Goal: Task Accomplishment & Management: Use online tool/utility

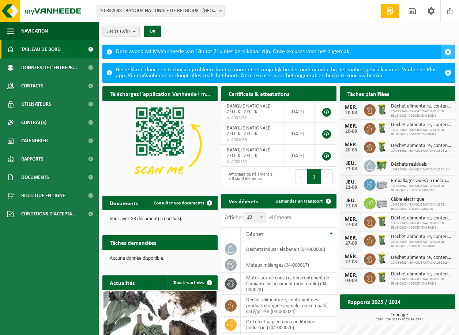
click at [447, 52] on span "button" at bounding box center [447, 52] width 7 height 7
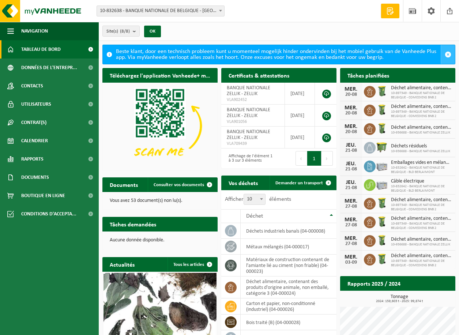
click at [449, 52] on span "button" at bounding box center [447, 54] width 7 height 7
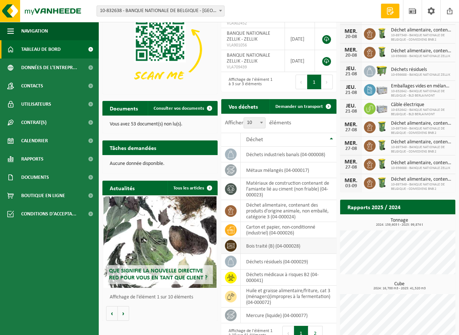
scroll to position [20, 0]
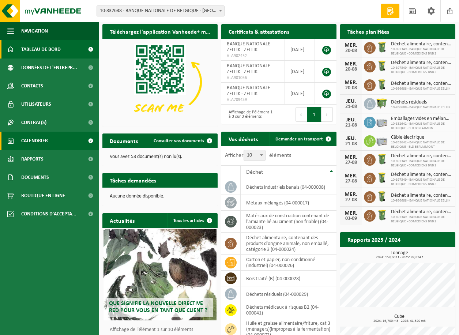
click at [30, 140] on span "Calendrier" at bounding box center [34, 141] width 27 height 18
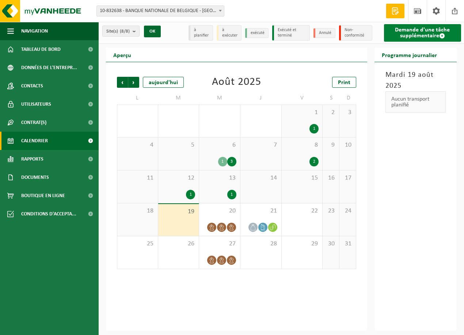
click at [443, 37] on span at bounding box center [442, 36] width 6 height 6
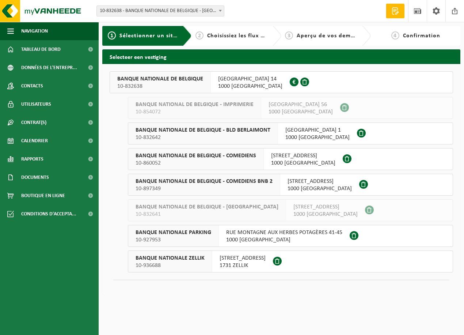
click at [260, 129] on span "BANQUE NATIONALE DE BELGIQUE - BLD BERLAIMONT" at bounding box center [203, 129] width 135 height 7
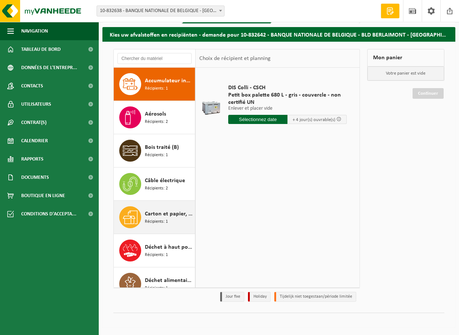
click at [157, 214] on span "Carton et papier, non-conditionné (industriel)" at bounding box center [169, 213] width 48 height 9
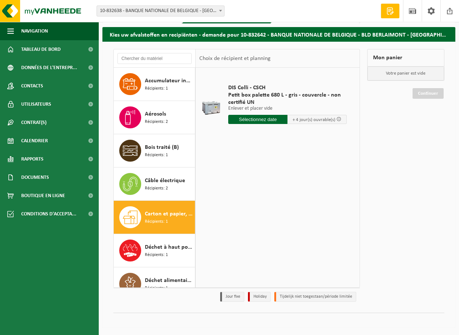
scroll to position [133, 0]
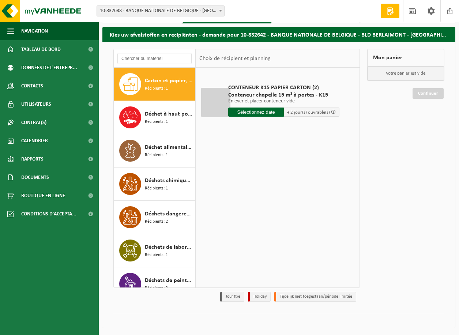
click at [250, 113] on input "text" at bounding box center [256, 111] width 56 height 9
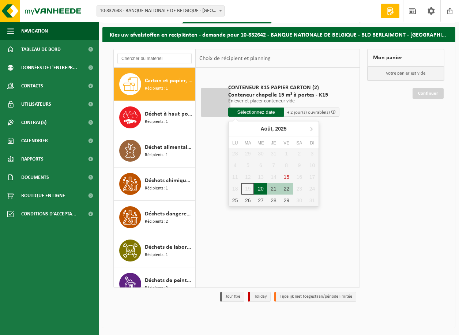
click at [261, 187] on div "20" at bounding box center [260, 189] width 13 height 12
type input "à partir de 2025-08-20"
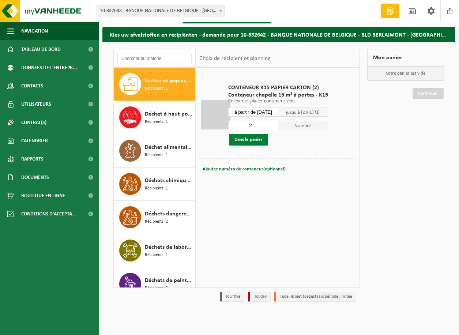
click at [244, 140] on button "Dans le panier" at bounding box center [248, 140] width 39 height 12
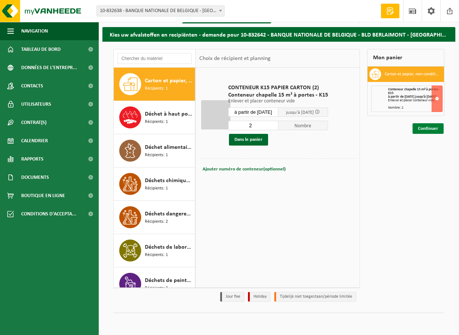
click at [424, 134] on link "Continuer" at bounding box center [427, 128] width 31 height 11
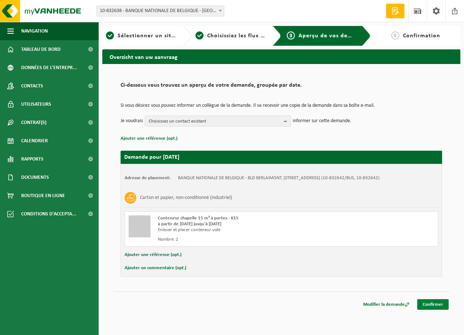
click at [434, 306] on link "Confirmer" at bounding box center [432, 304] width 31 height 11
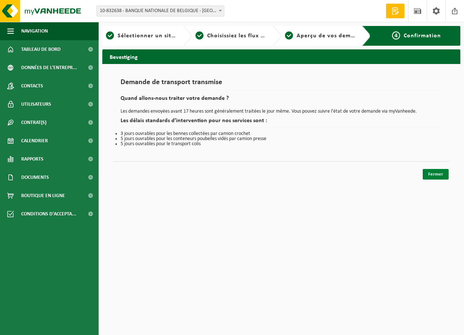
click at [434, 175] on link "Fermer" at bounding box center [436, 174] width 26 height 11
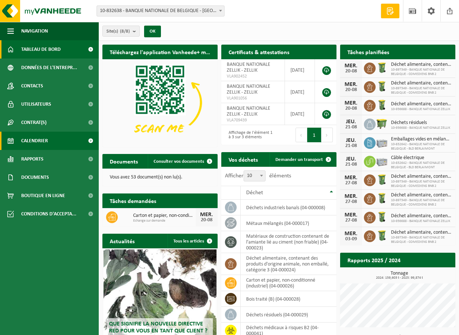
click at [34, 143] on span "Calendrier" at bounding box center [34, 141] width 27 height 18
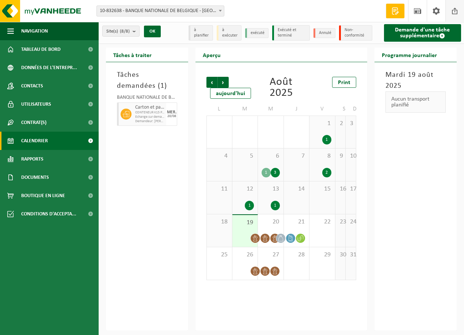
click at [456, 11] on span at bounding box center [455, 11] width 11 height 22
